Goal: Communication & Community: Answer question/provide support

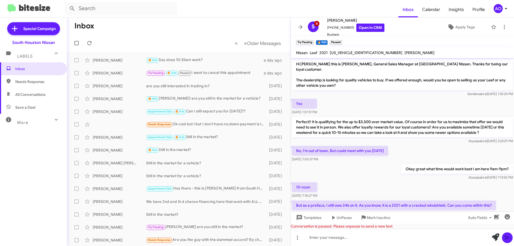
scroll to position [188, 0]
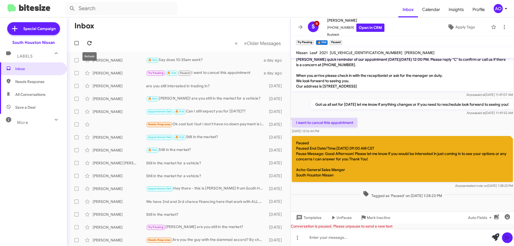
click at [87, 45] on icon at bounding box center [89, 43] width 6 height 6
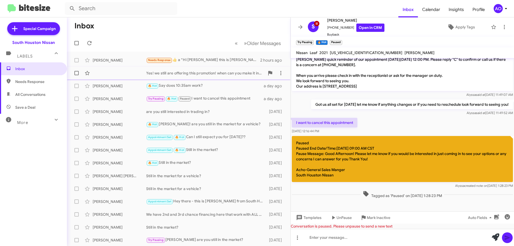
click at [219, 74] on div "Yes! we still are offering this promotion! when can you make it in with a proof…" at bounding box center [205, 72] width 119 height 5
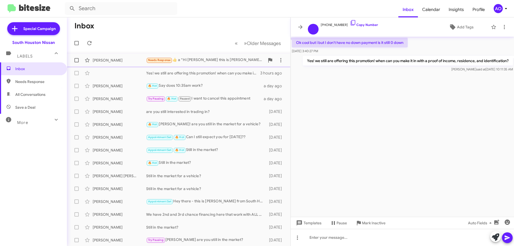
click at [217, 62] on div "Needs Response ​👍​ a “ Hi [PERSON_NAME] this is [PERSON_NAME], General Sales Ma…" at bounding box center [205, 60] width 119 height 6
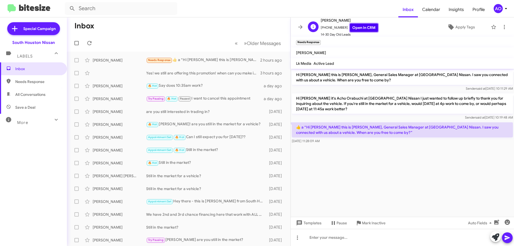
click at [365, 28] on link "Open in CRM" at bounding box center [364, 28] width 28 height 8
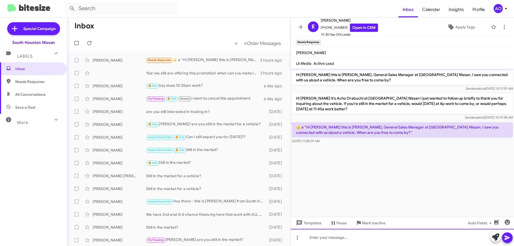
click at [333, 235] on div at bounding box center [402, 237] width 223 height 17
